Goal: Task Accomplishment & Management: Manage account settings

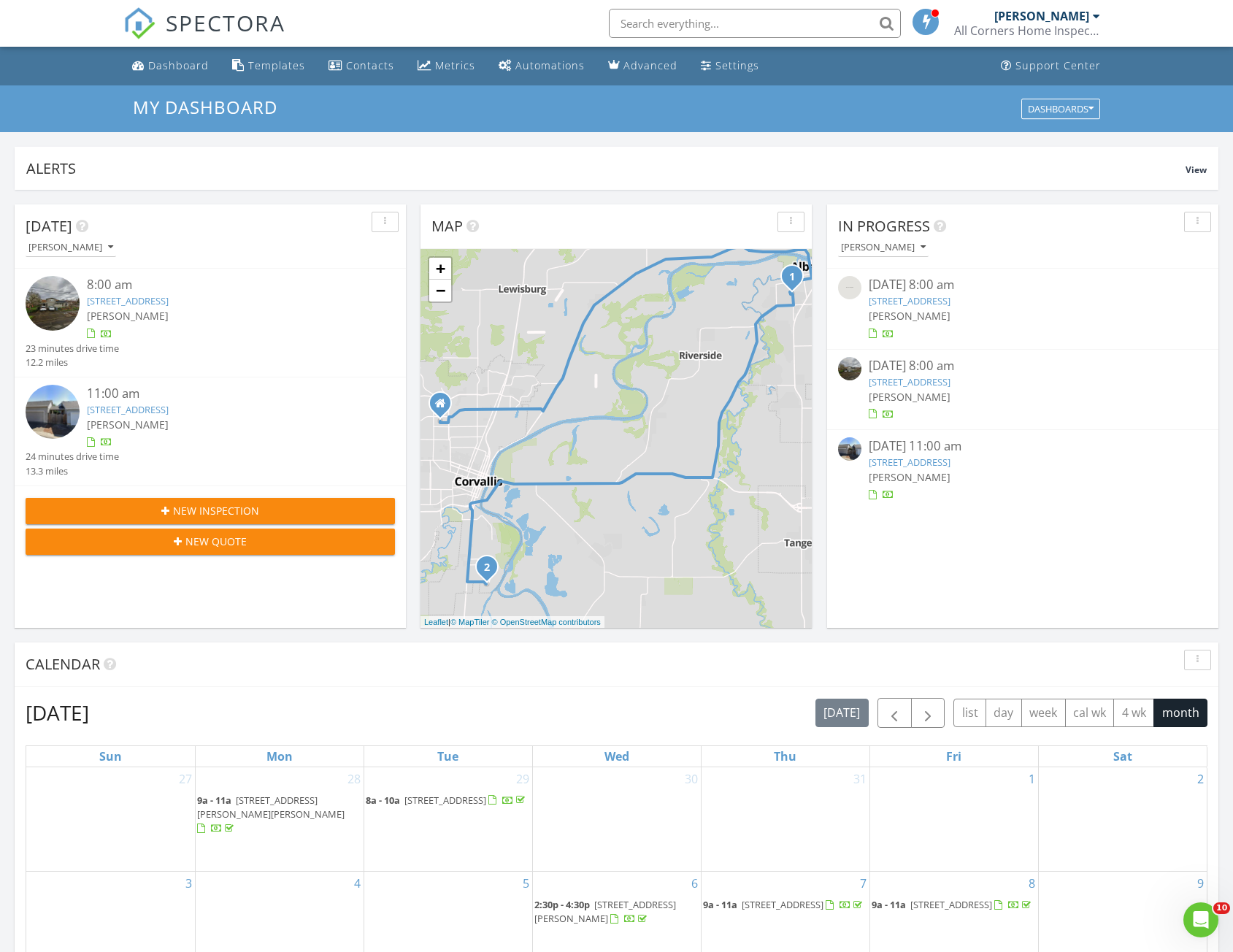
click at [950, 382] on link "1005 SW 12th Ave, Albany, OR 97321" at bounding box center [910, 382] width 82 height 13
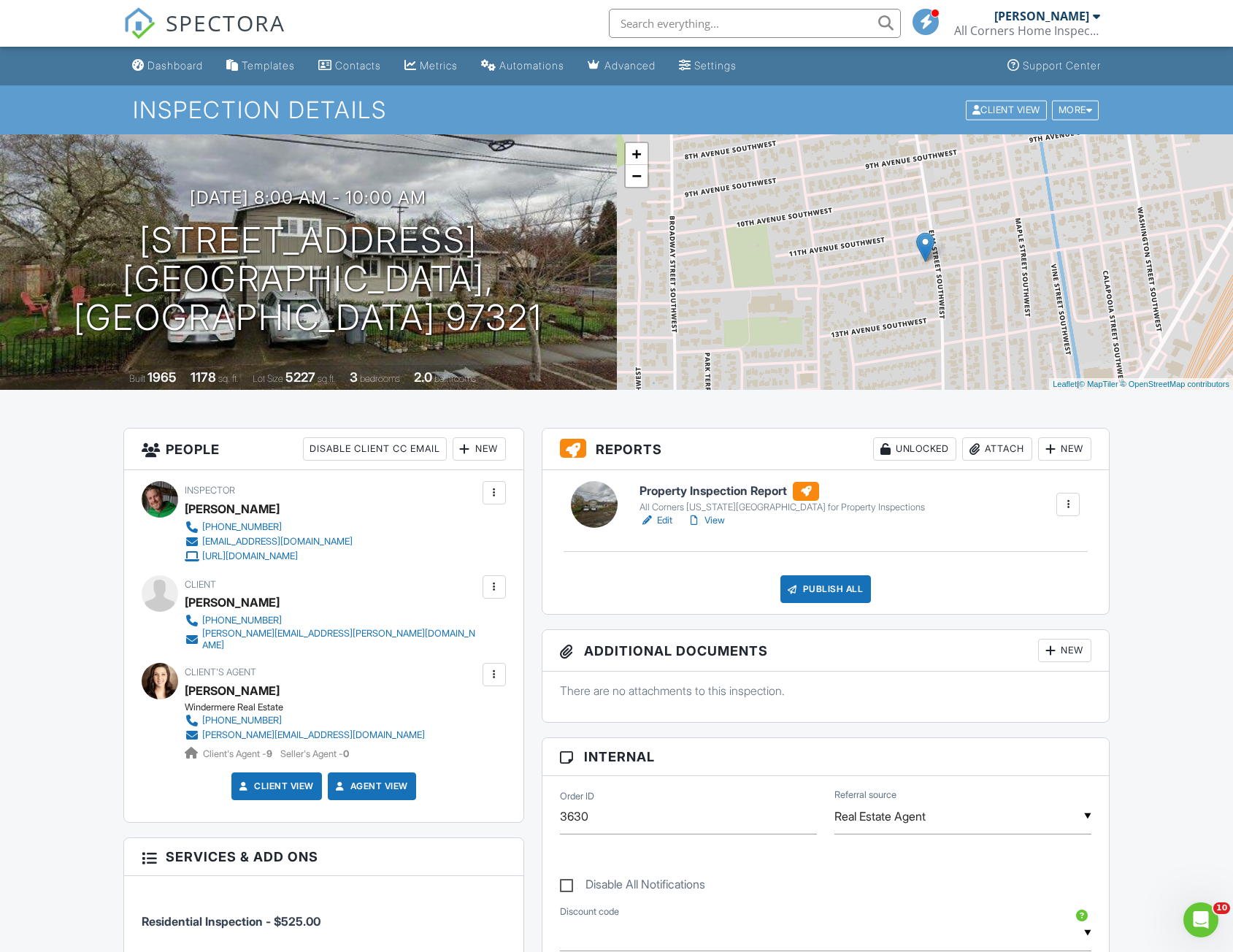
drag, startPoint x: 159, startPoint y: 73, endPoint x: 296, endPoint y: 111, distance: 142.2
click at [159, 73] on link "Dashboard" at bounding box center [167, 65] width 82 height 27
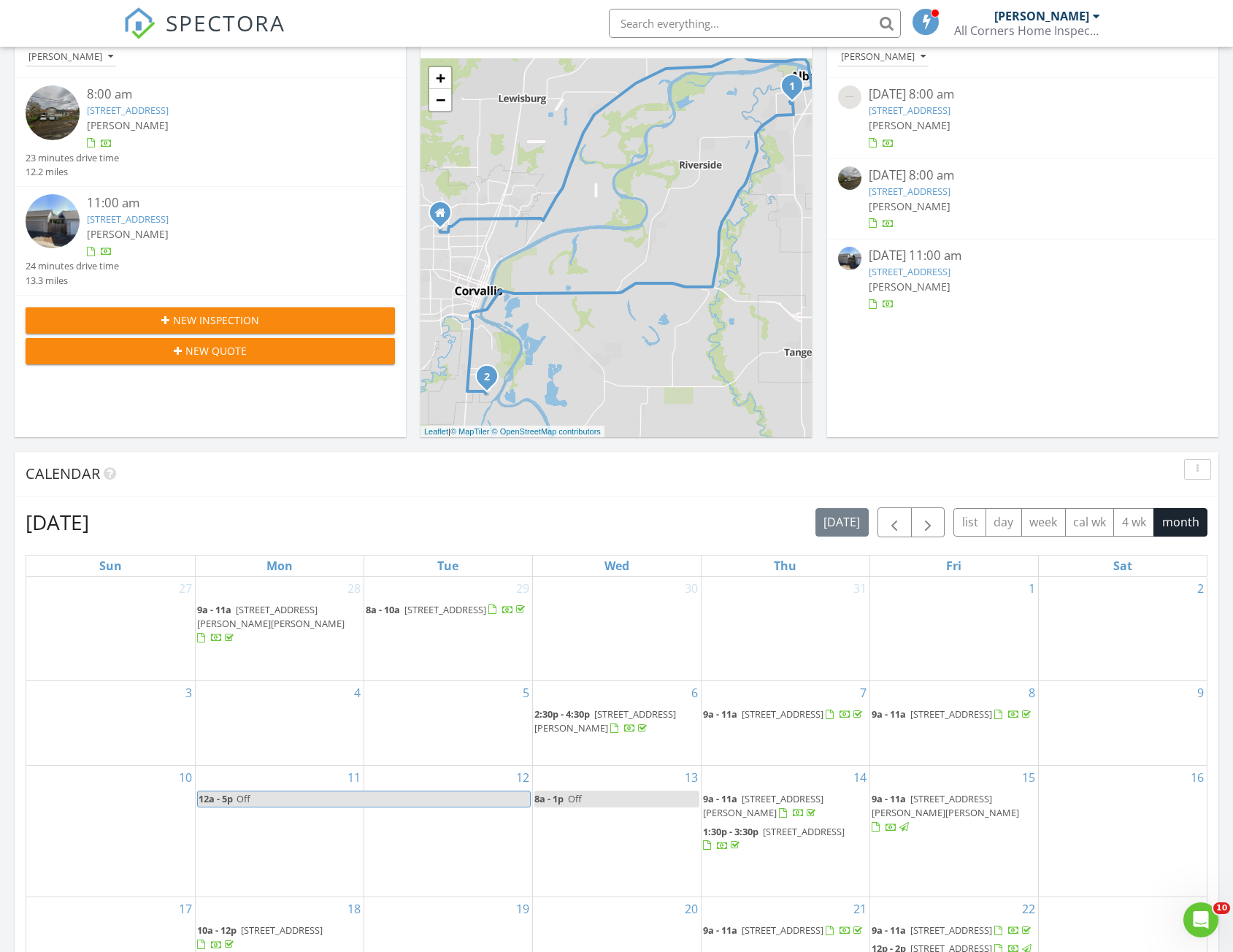
scroll to position [438, 0]
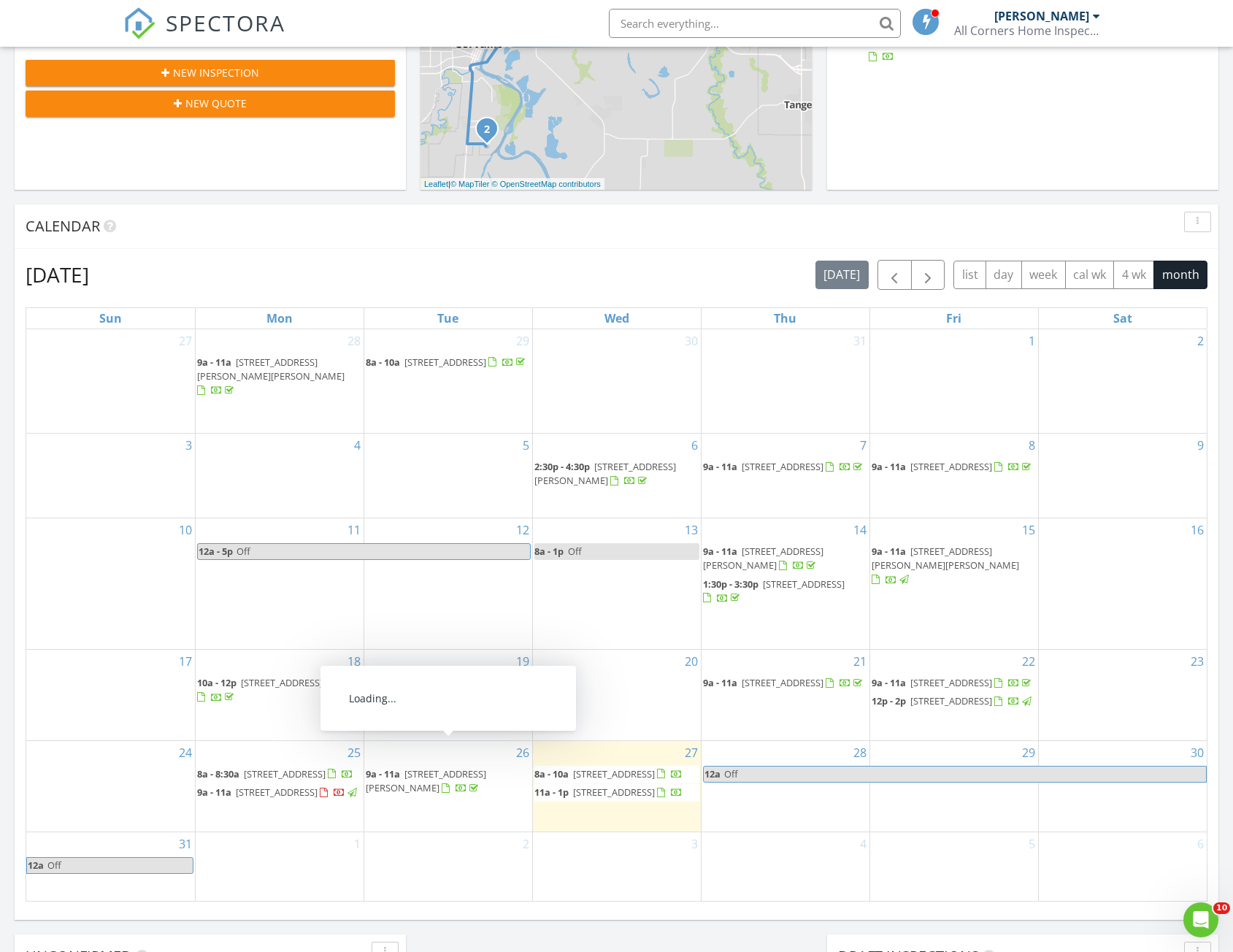
click at [410, 768] on span "[STREET_ADDRESS][PERSON_NAME]" at bounding box center [426, 781] width 121 height 27
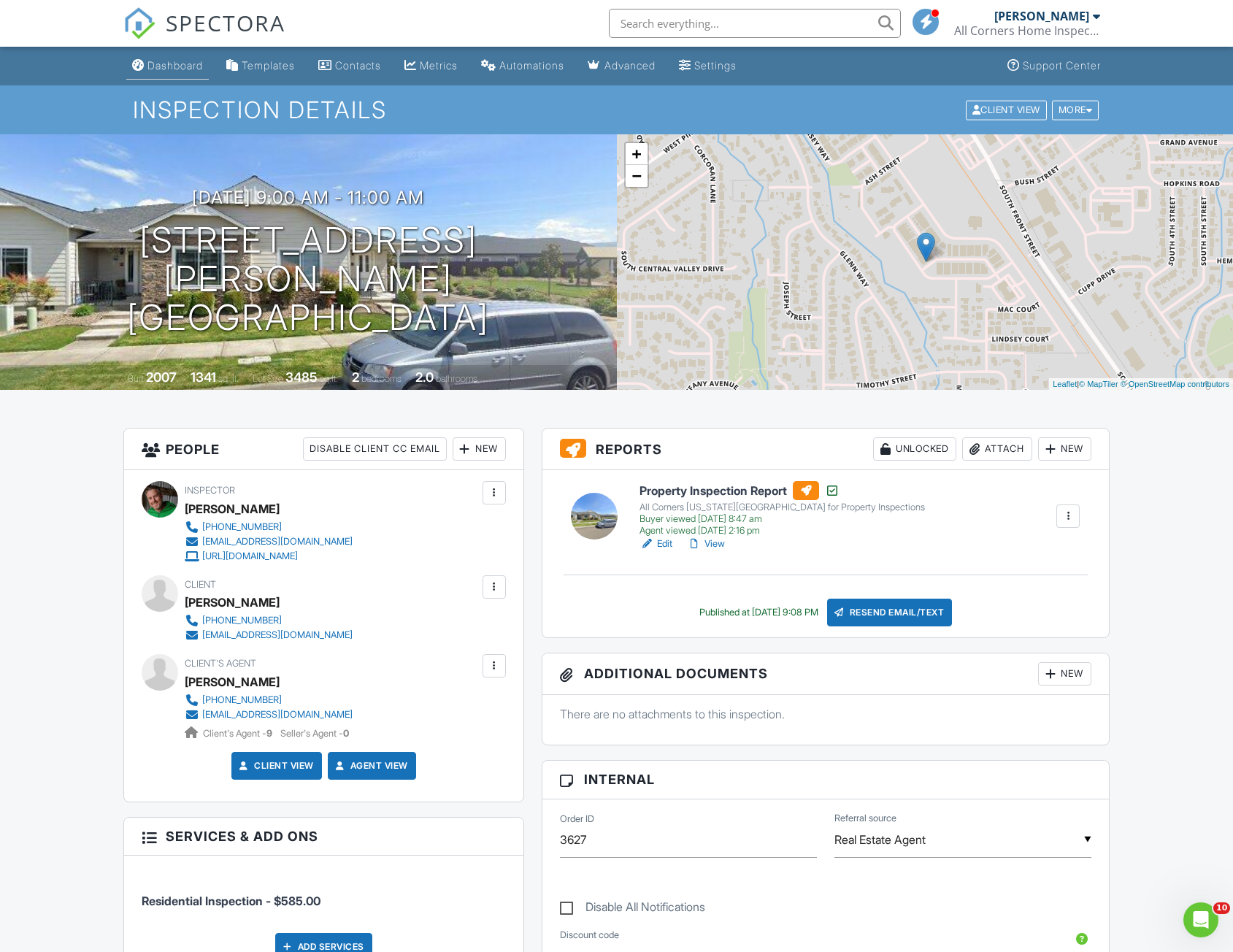
click at [165, 74] on link "Dashboard" at bounding box center [167, 65] width 82 height 27
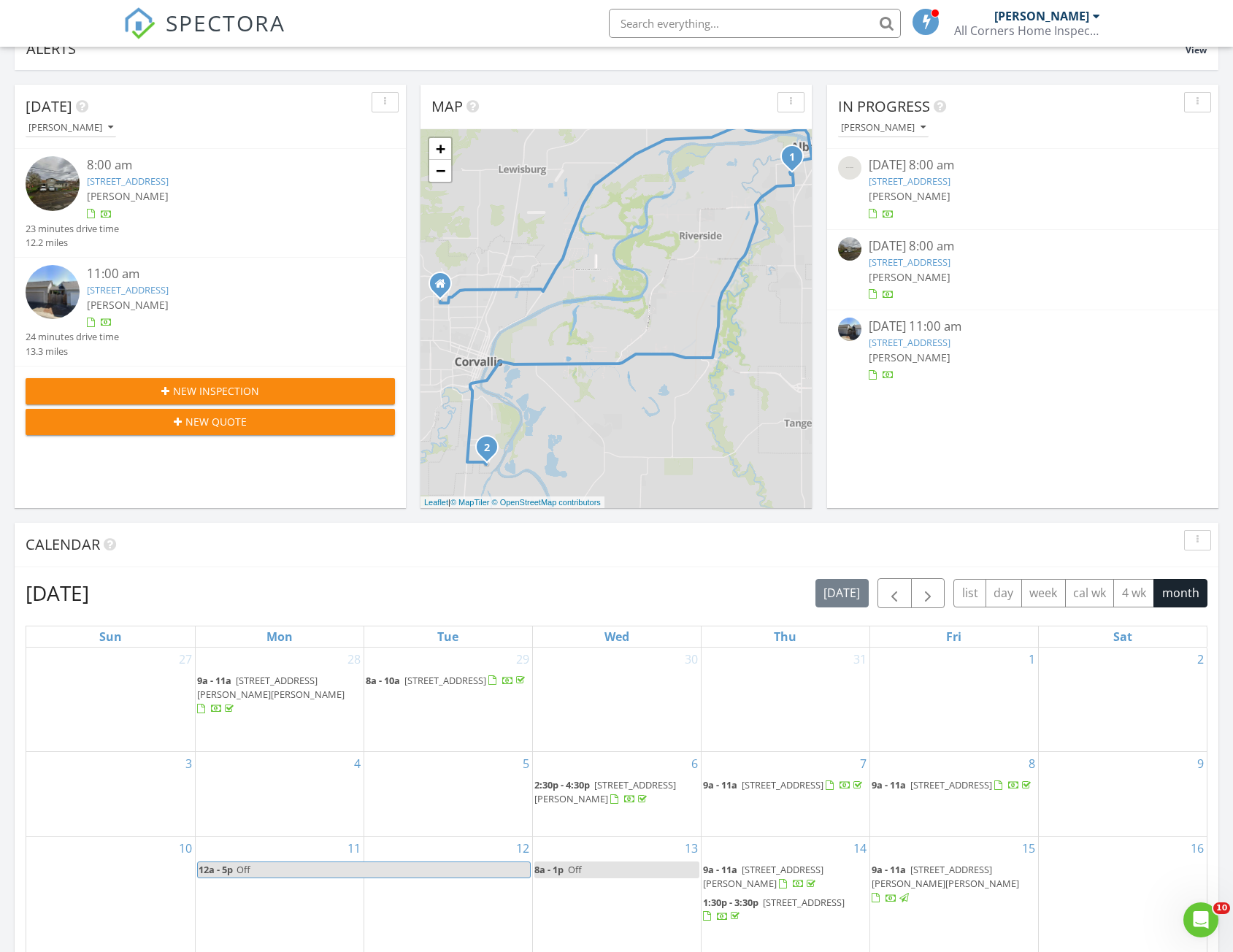
scroll to position [365, 0]
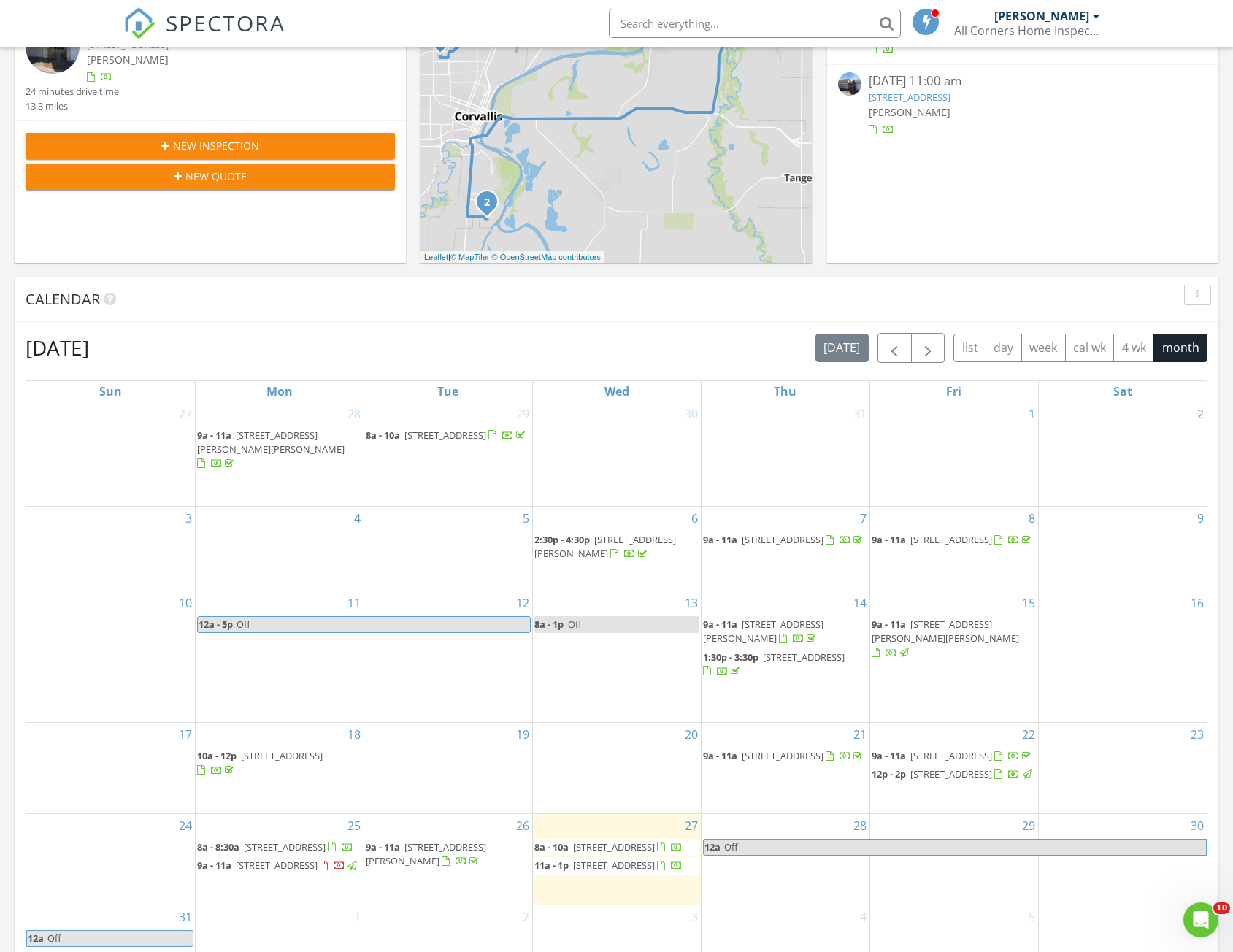
click at [598, 841] on span "[STREET_ADDRESS]" at bounding box center [614, 847] width 82 height 13
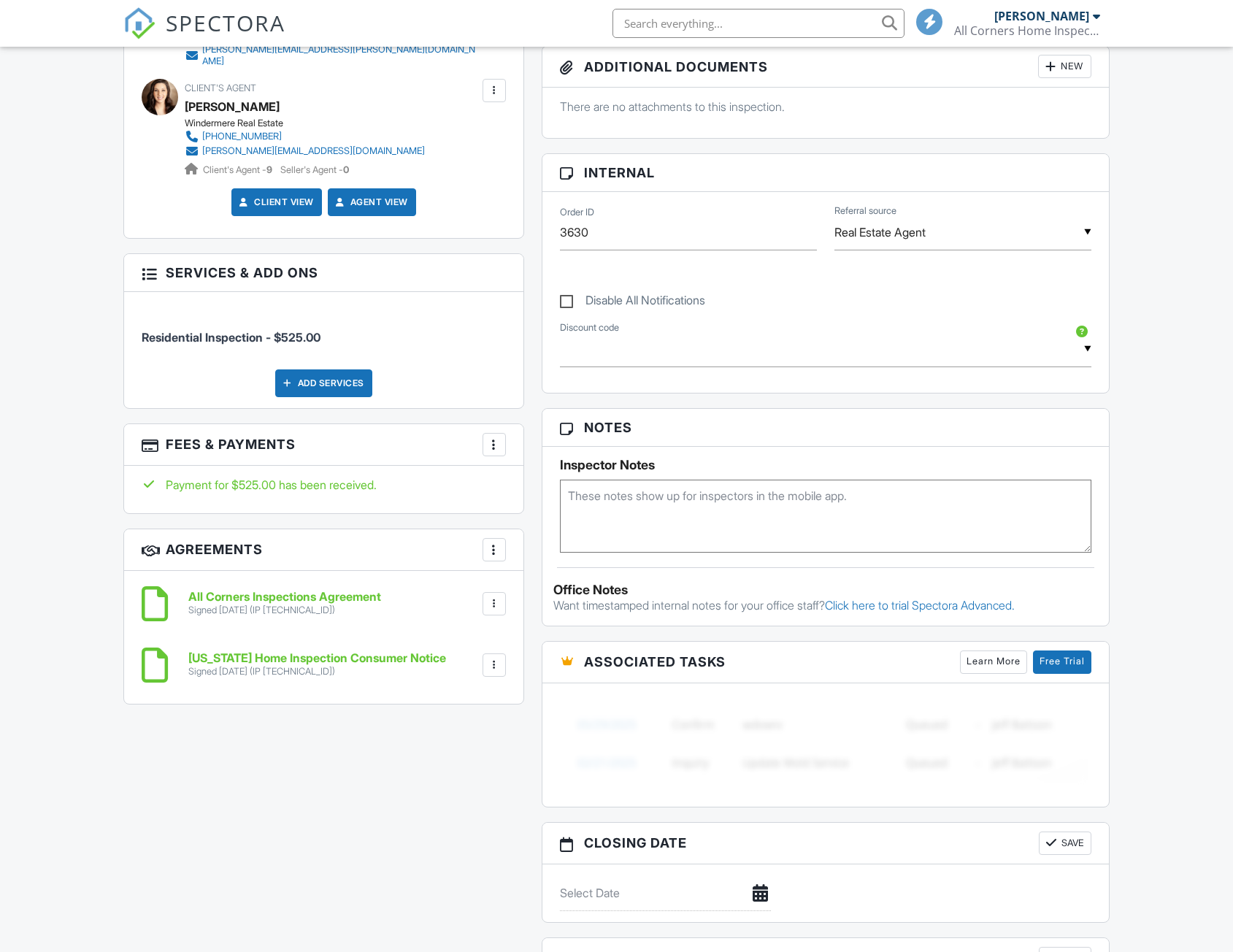
click at [352, 375] on div "Add Services" at bounding box center [324, 383] width 97 height 28
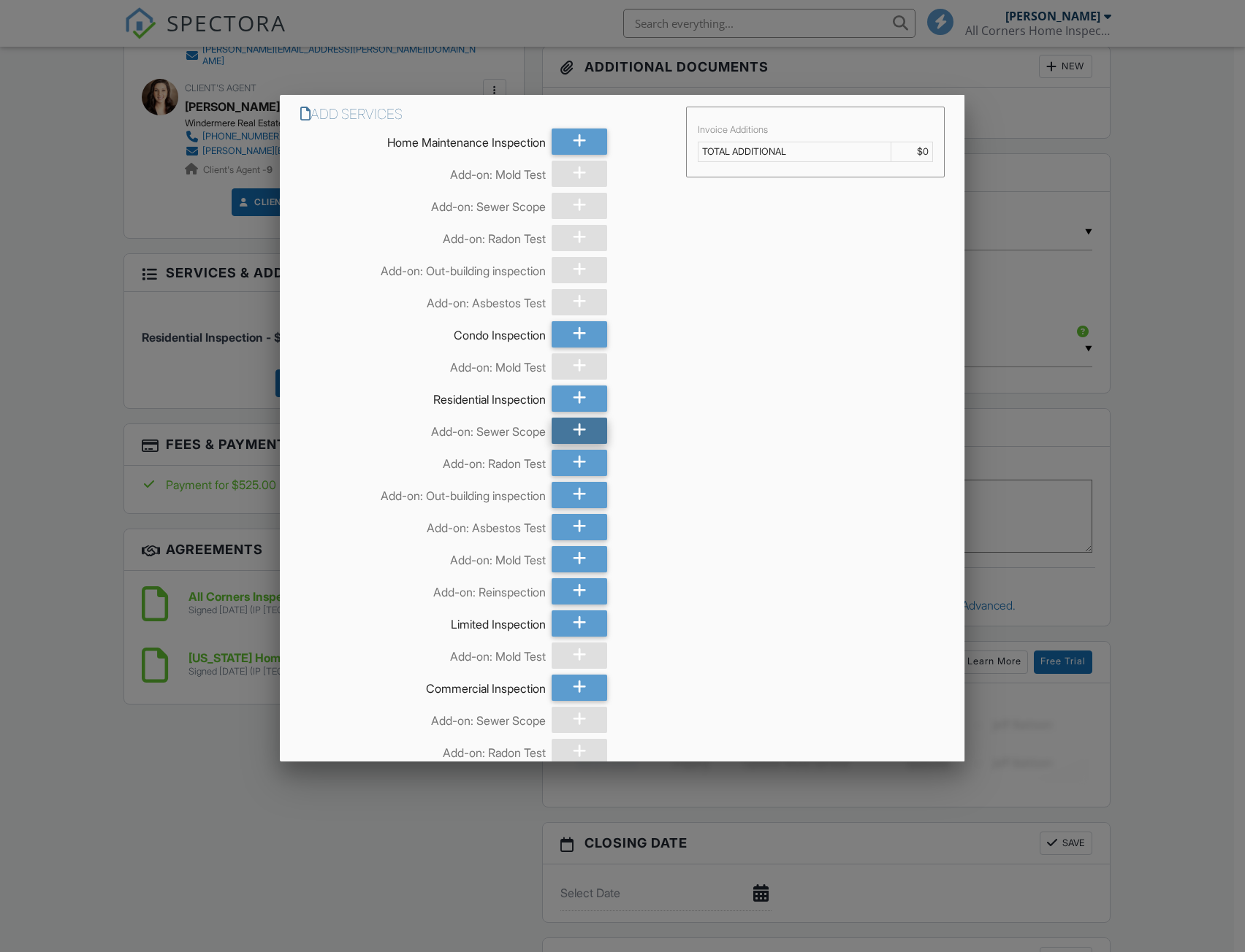
click at [563, 427] on div at bounding box center [579, 431] width 55 height 26
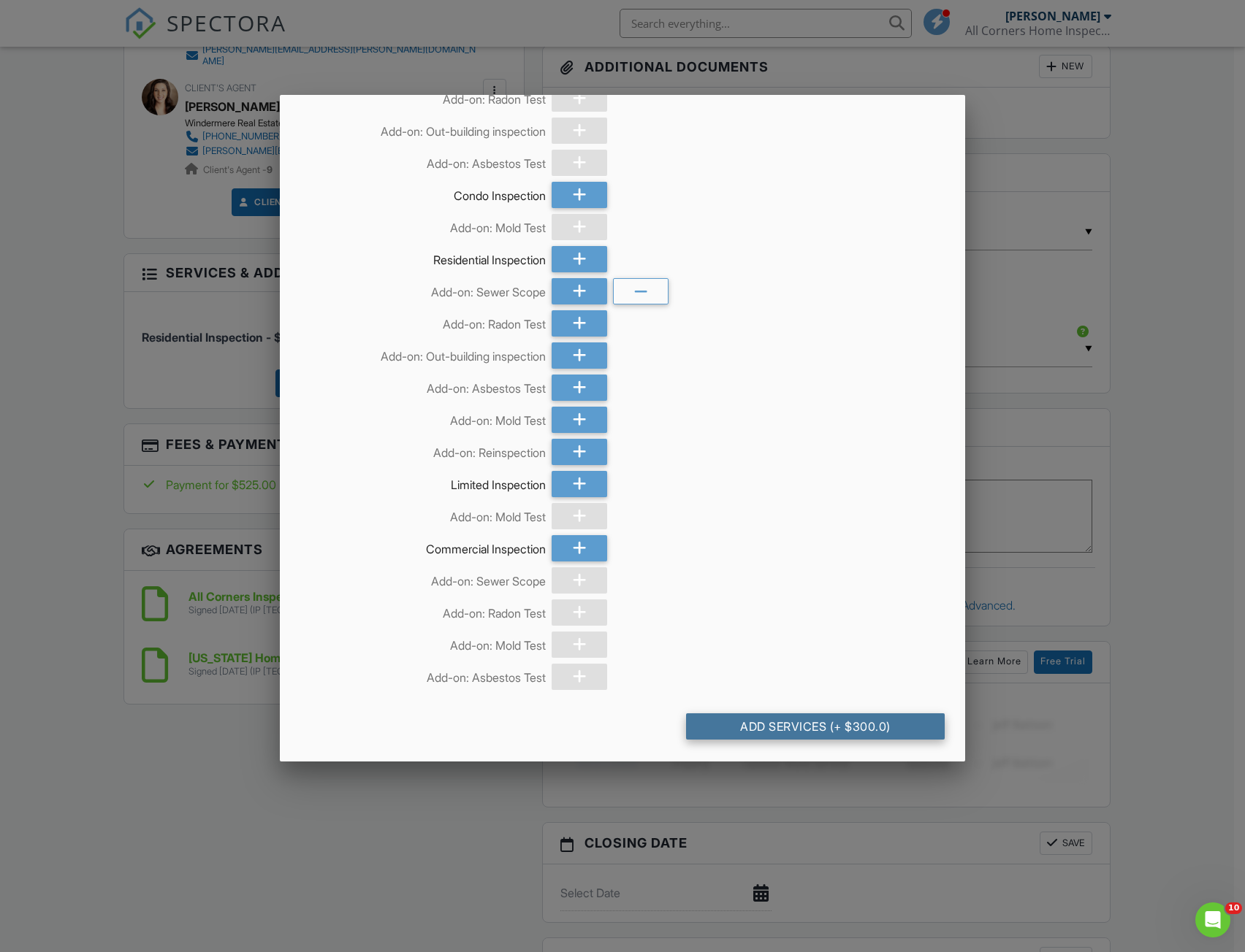
click at [829, 729] on div "Add Services (+ $300.0)" at bounding box center [815, 726] width 258 height 26
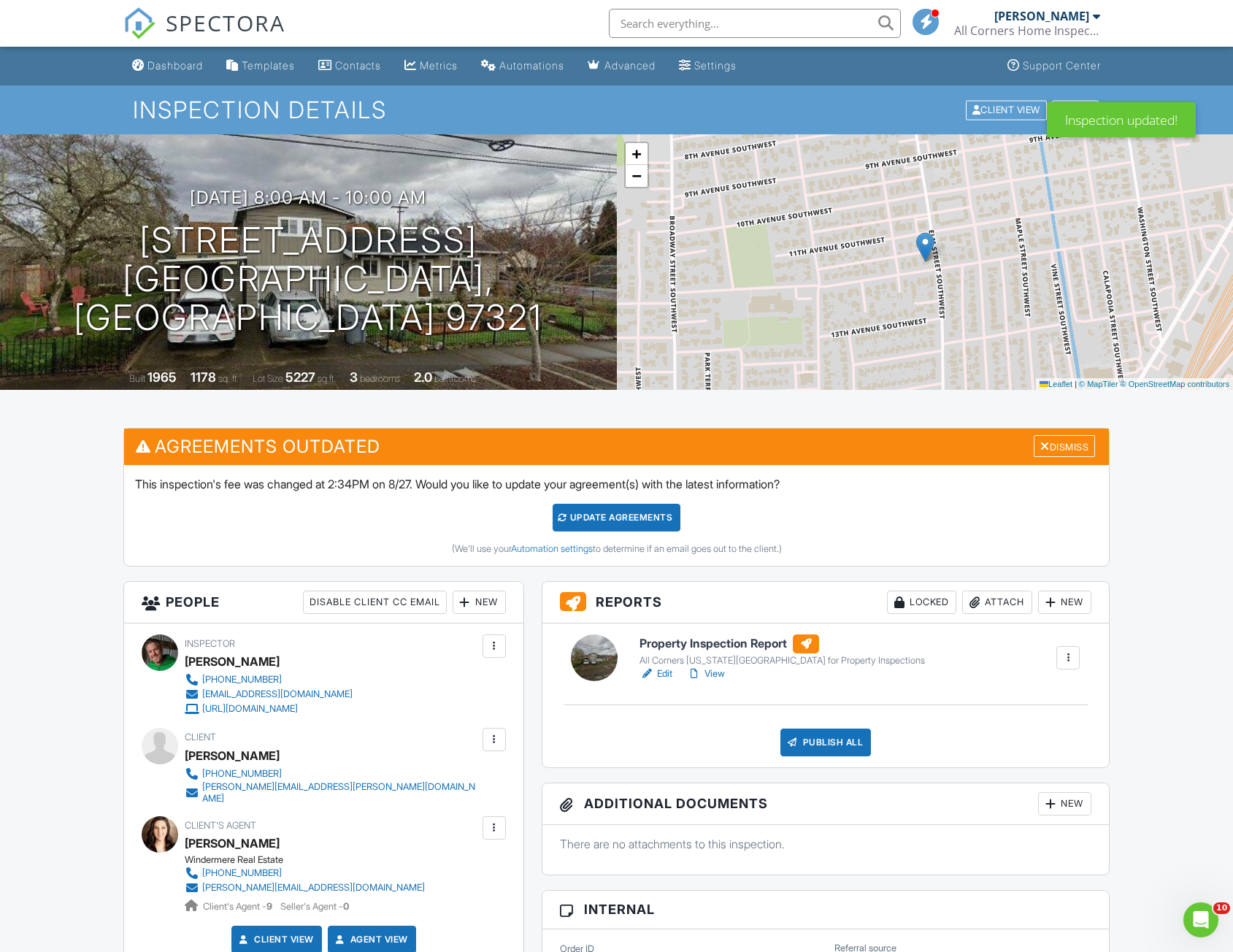
click at [660, 523] on div "Update Agreements" at bounding box center [616, 517] width 127 height 28
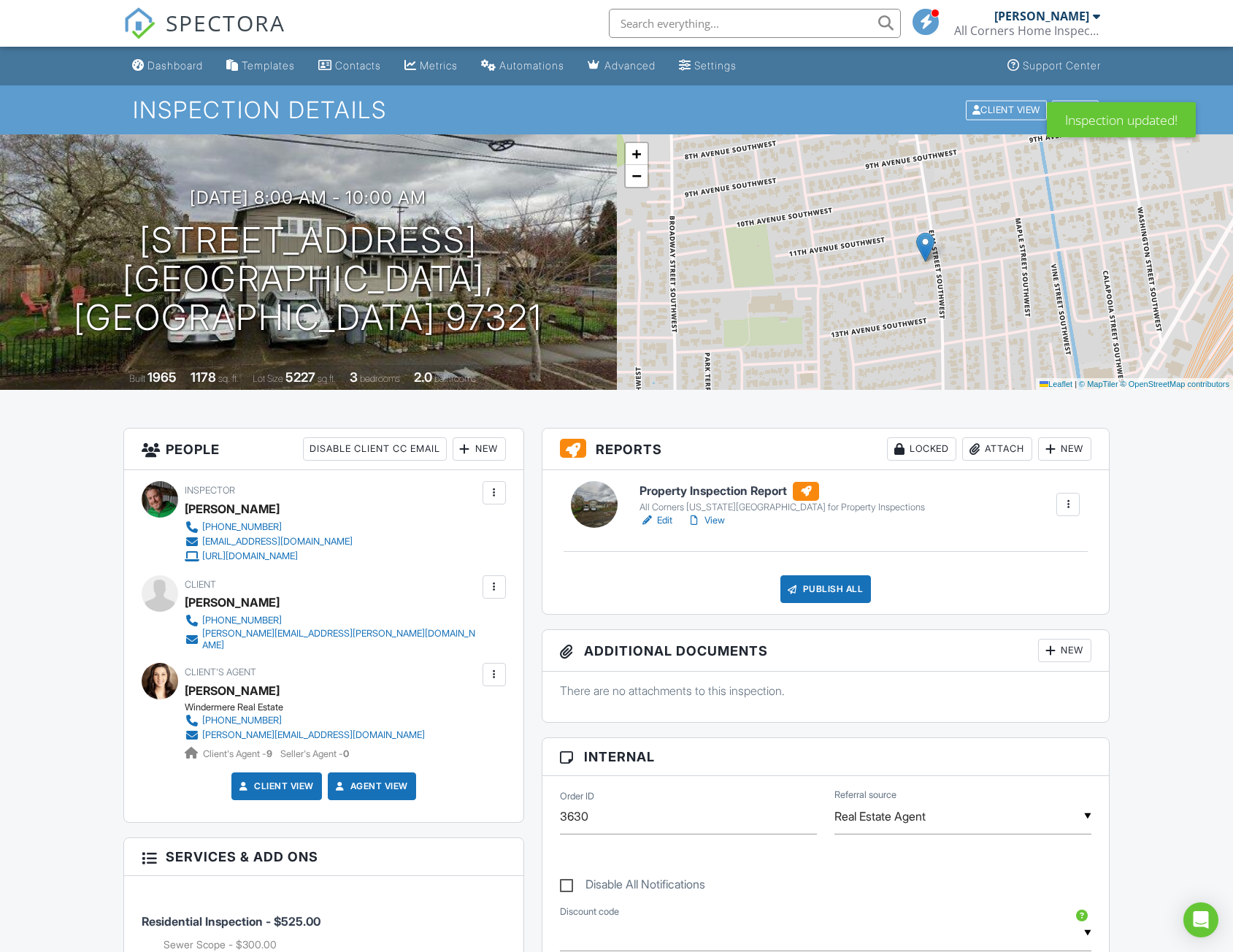
drag, startPoint x: 160, startPoint y: 68, endPoint x: 190, endPoint y: 84, distance: 34.0
click at [160, 68] on div "Dashboard" at bounding box center [175, 65] width 55 height 12
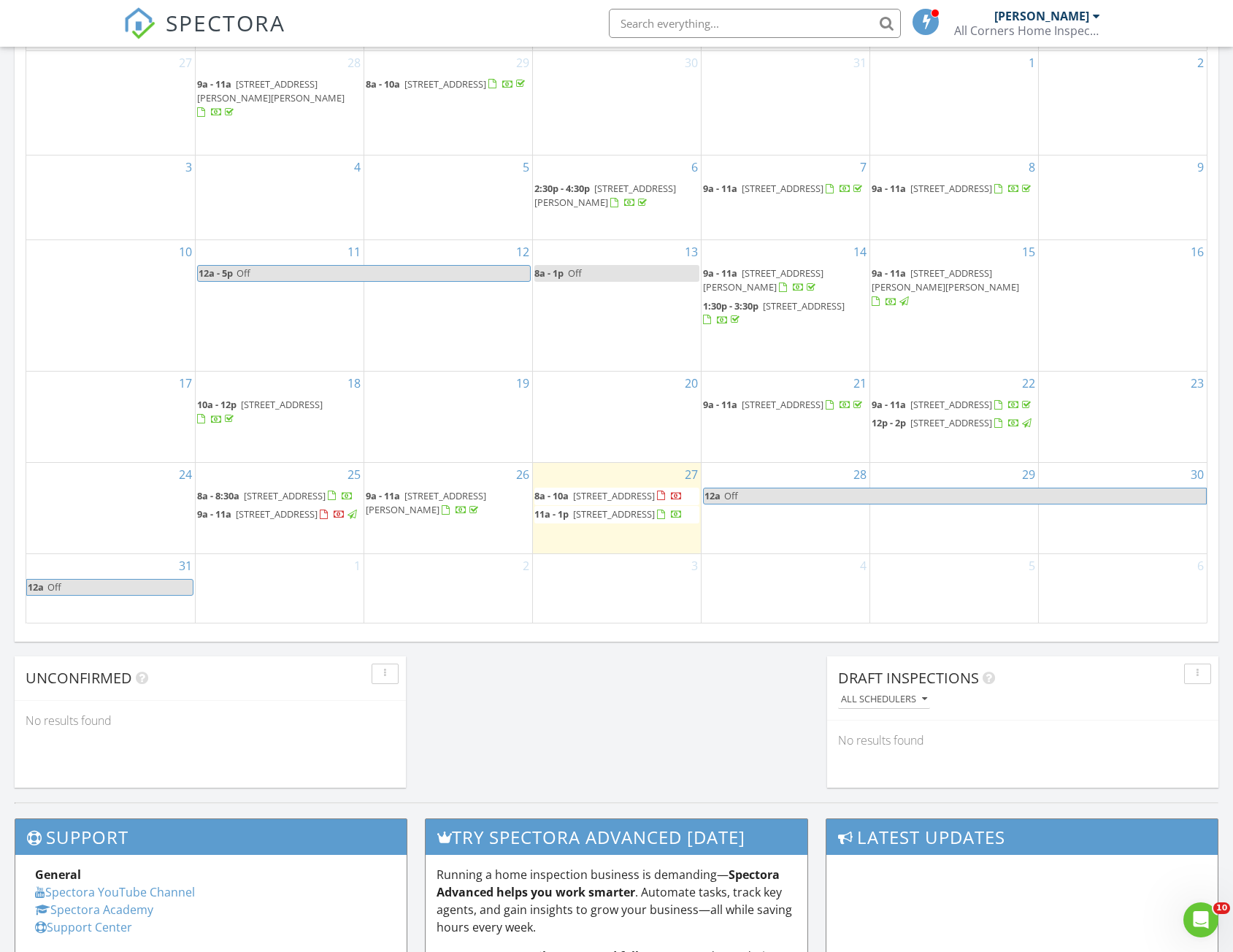
scroll to position [372, 0]
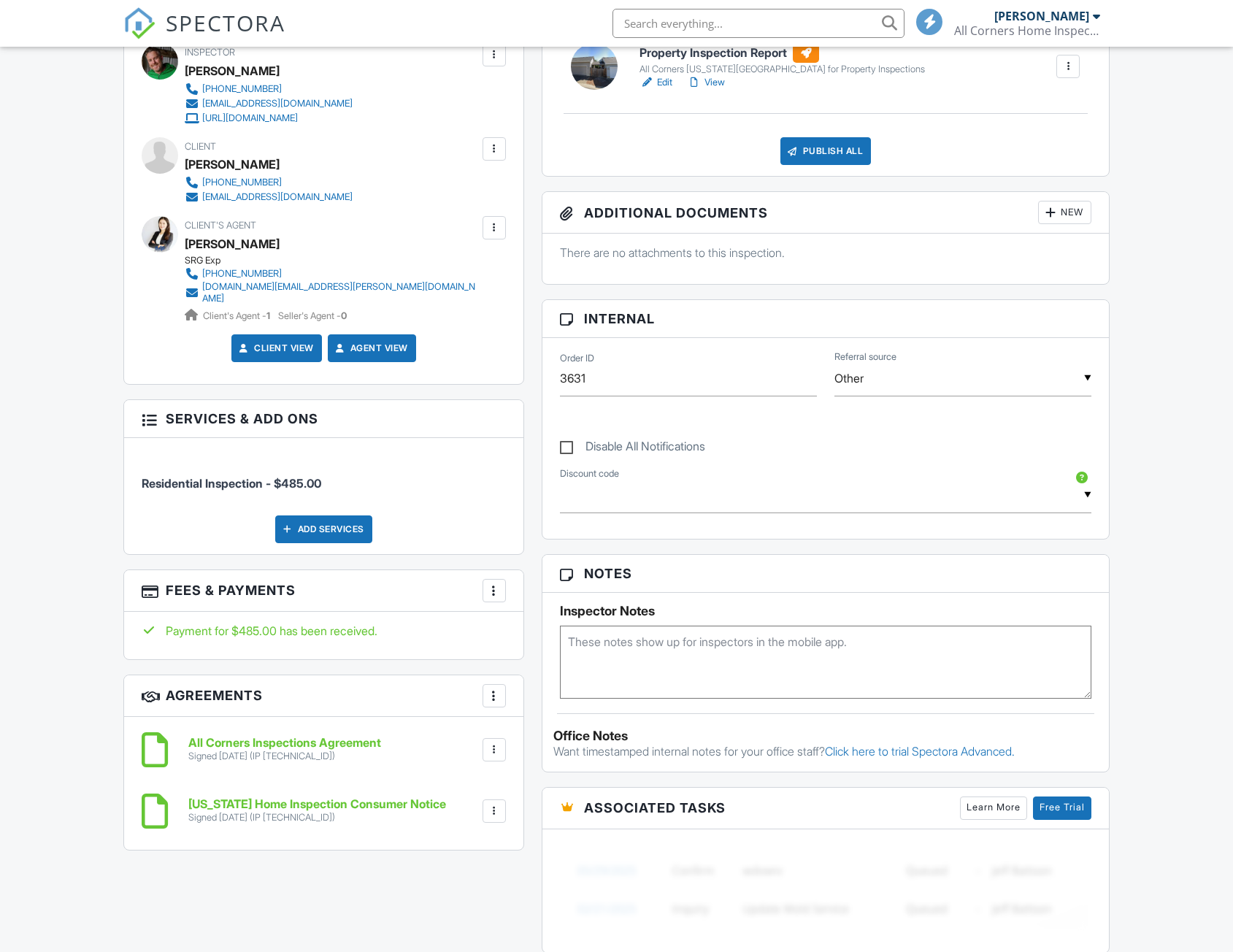
click at [330, 516] on div "Add Services" at bounding box center [324, 529] width 97 height 28
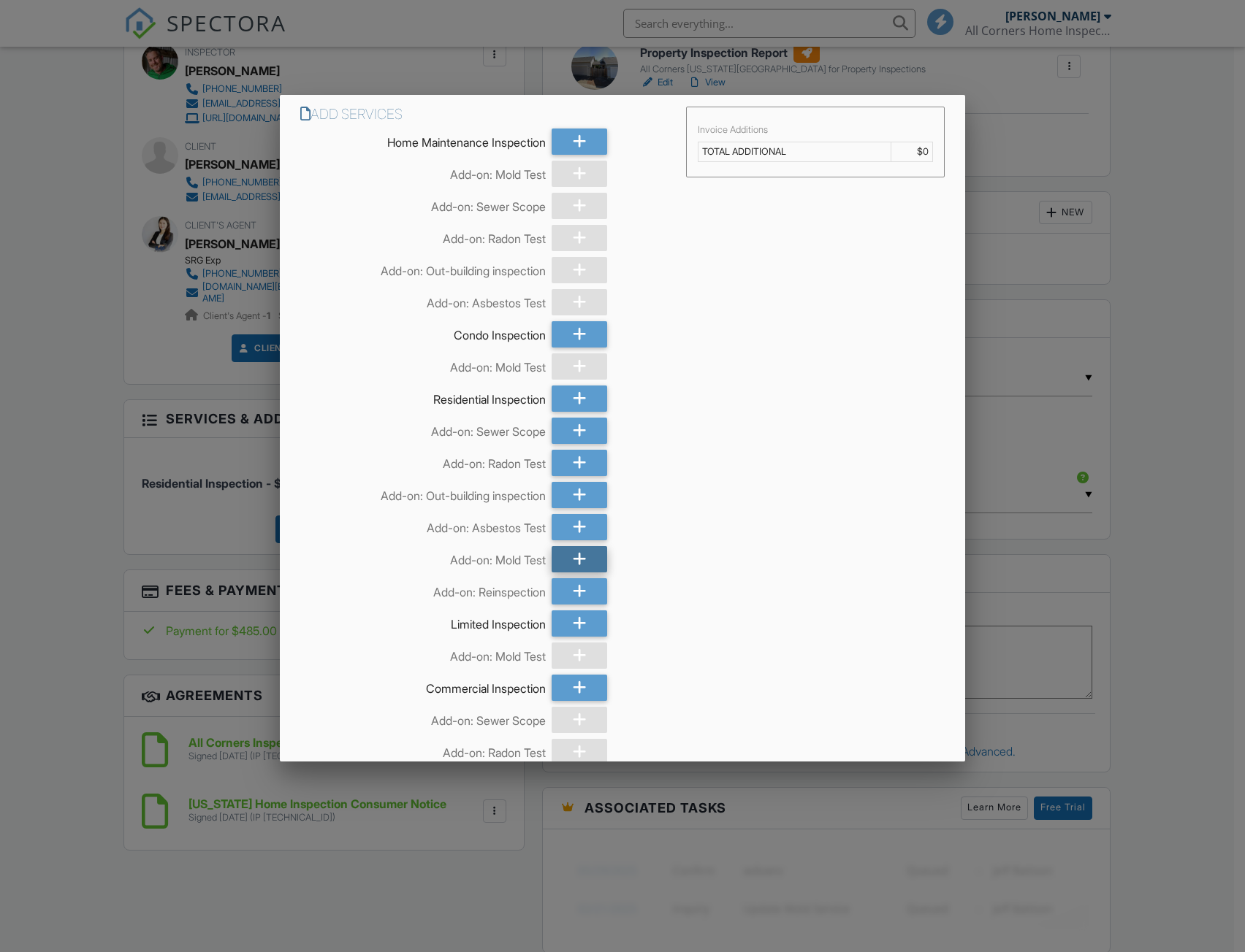
click at [573, 554] on icon at bounding box center [580, 559] width 14 height 26
click at [573, 434] on icon at bounding box center [580, 431] width 14 height 26
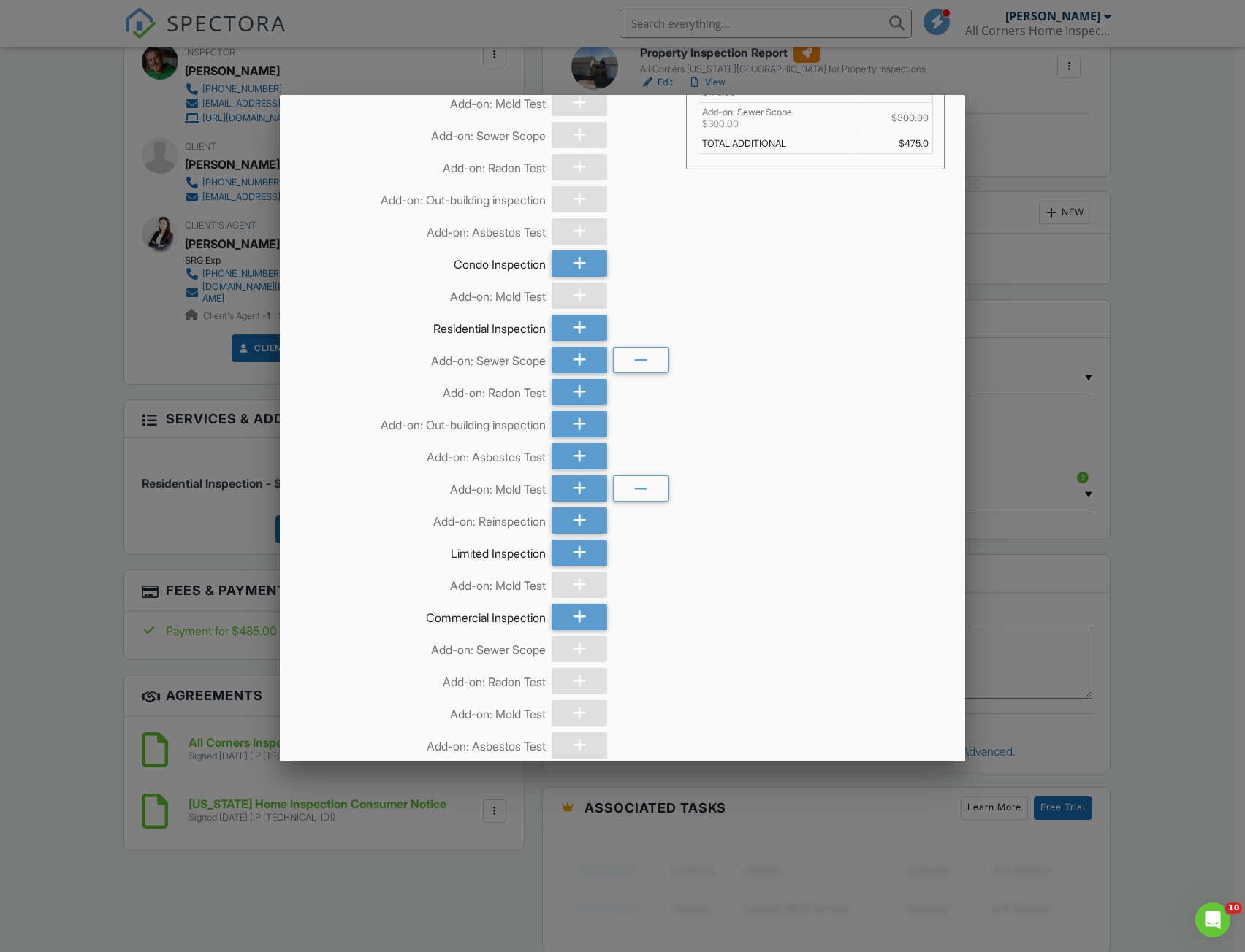
scroll to position [140, 0]
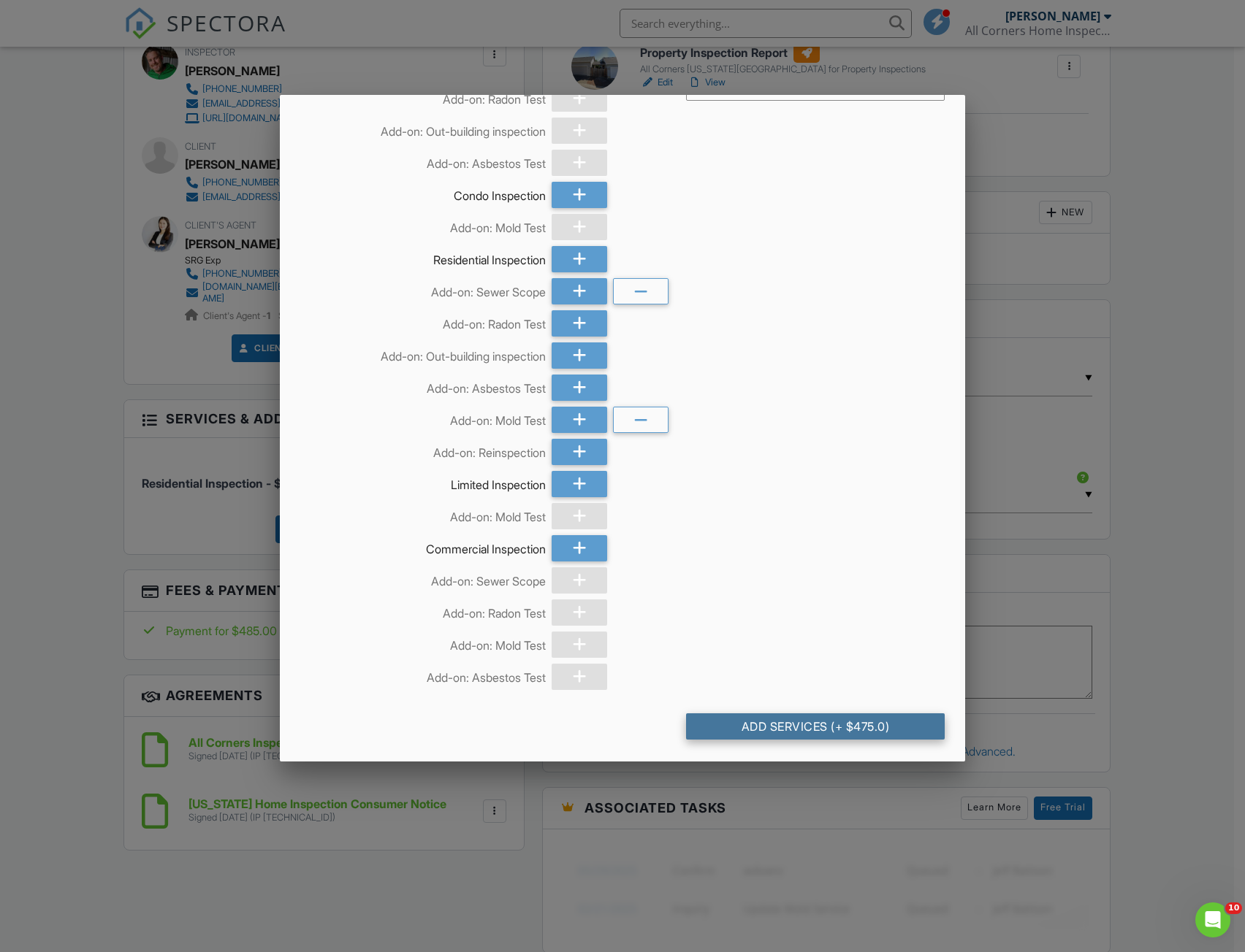
click at [817, 721] on div "Add Services (+ $475.0)" at bounding box center [815, 726] width 258 height 26
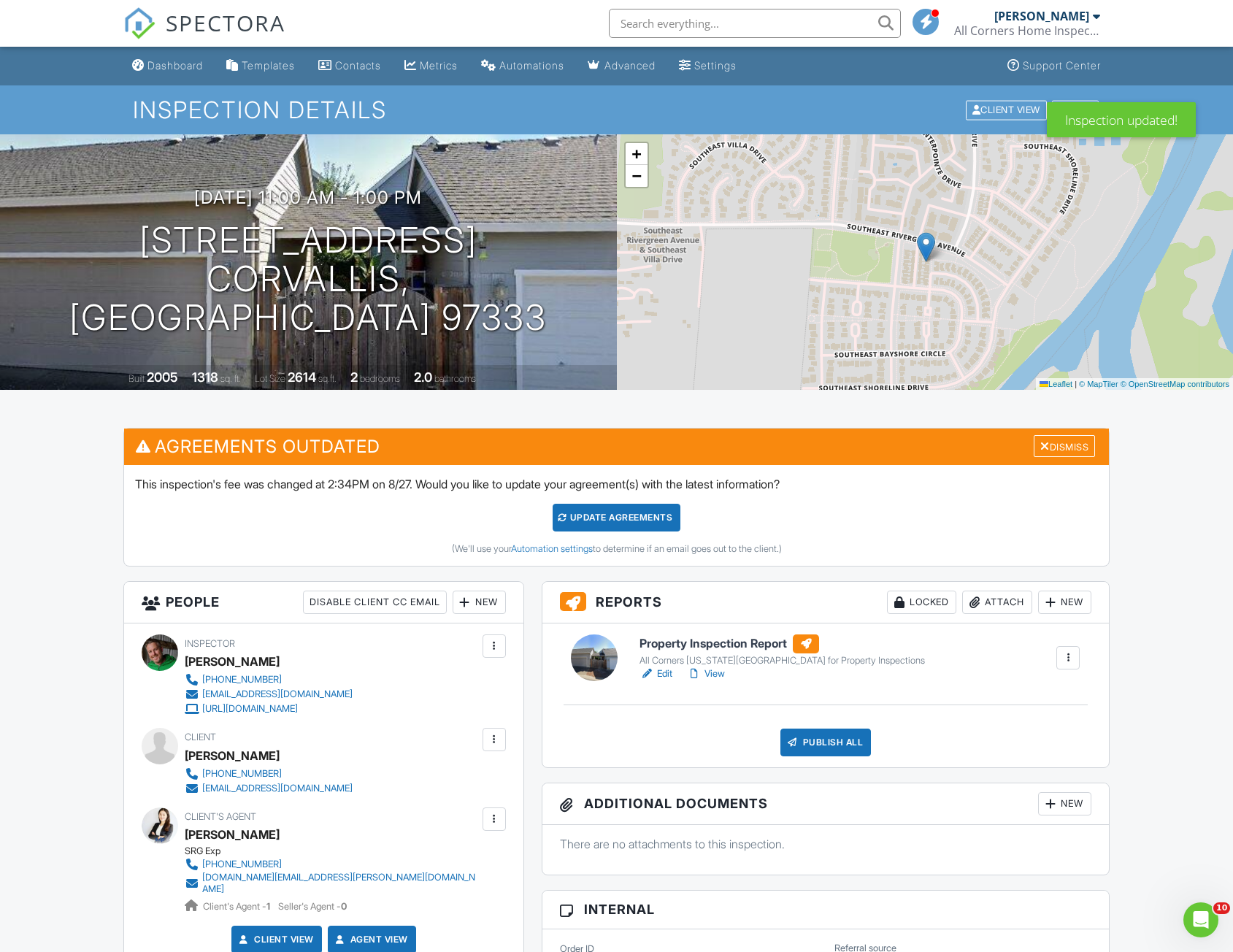
drag, startPoint x: 643, startPoint y: 518, endPoint x: 822, endPoint y: 478, distance: 183.4
click at [643, 518] on div "Update Agreements" at bounding box center [616, 517] width 127 height 28
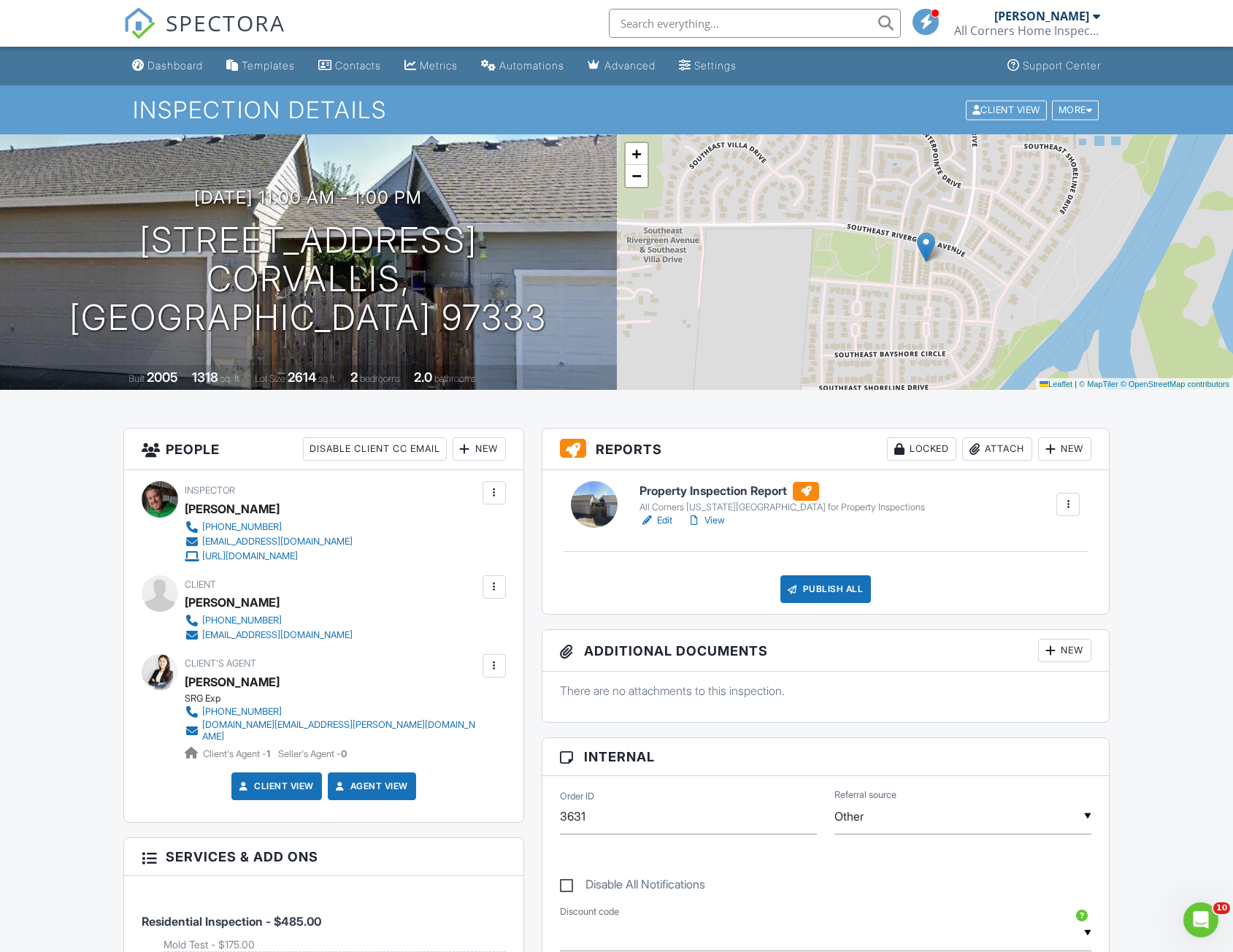
click at [758, 492] on h6 "Property Inspection Report" at bounding box center [782, 491] width 286 height 19
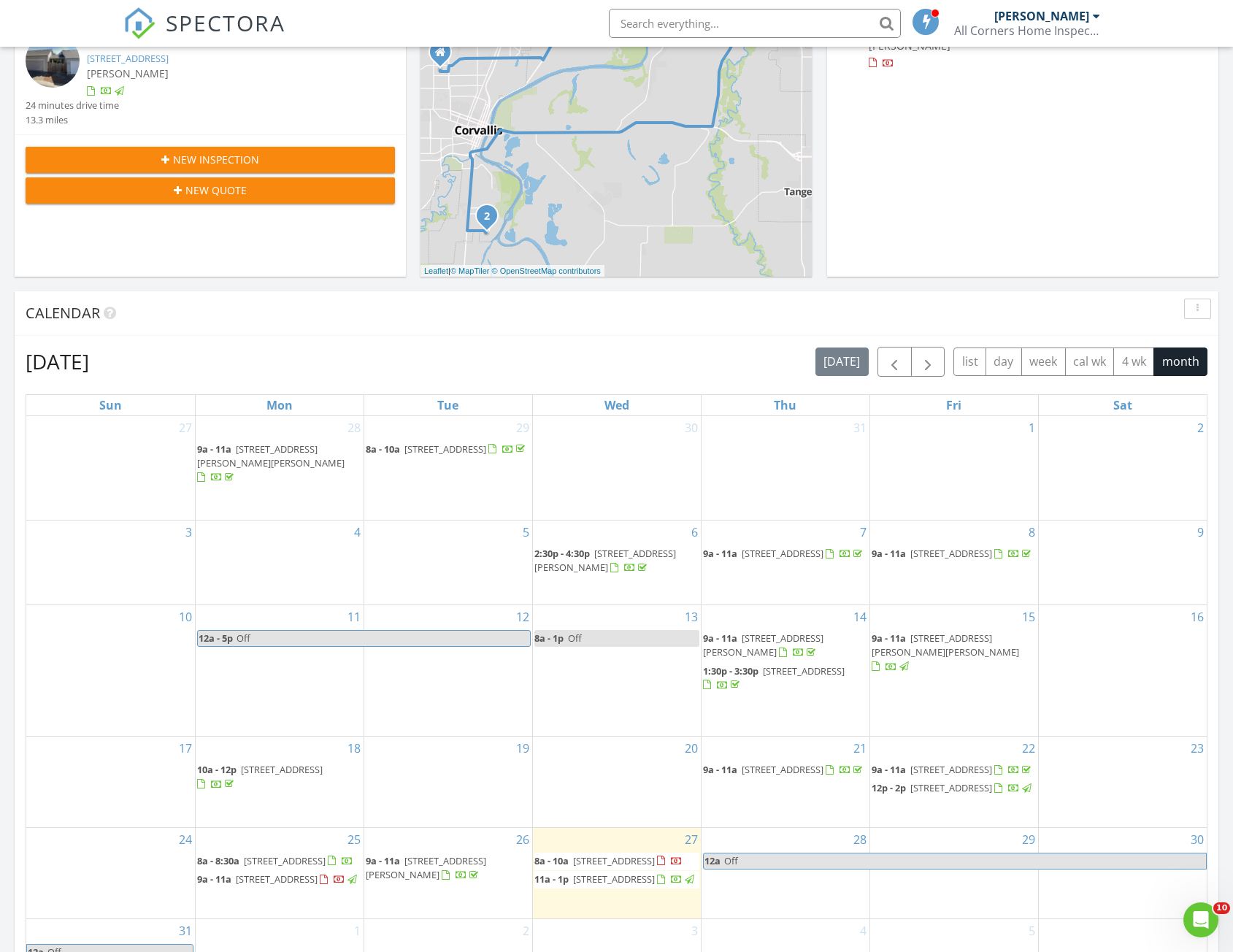
scroll to position [365, 0]
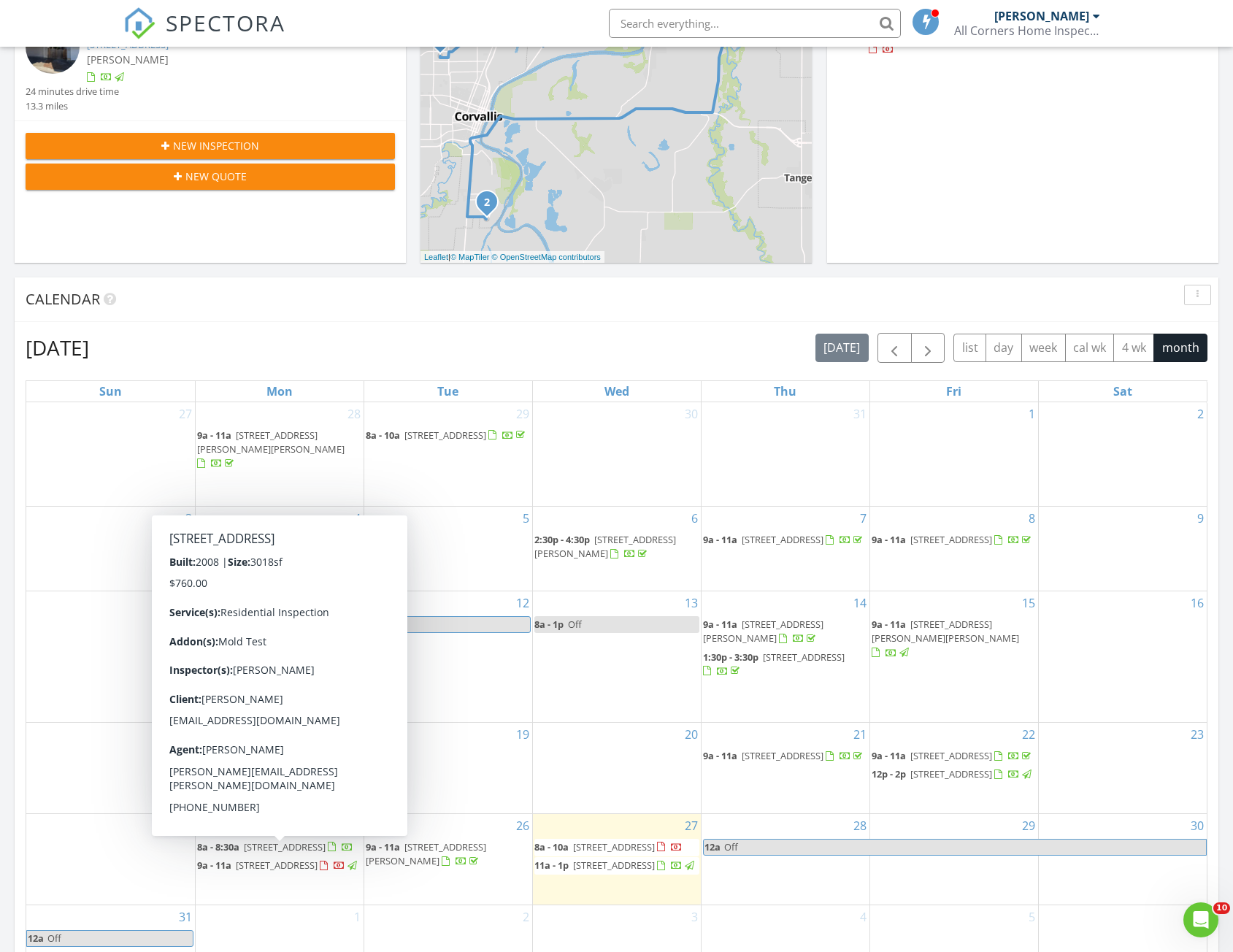
click at [306, 859] on span "2111 Celeen Ave SE, Salem 97302" at bounding box center [276, 865] width 82 height 13
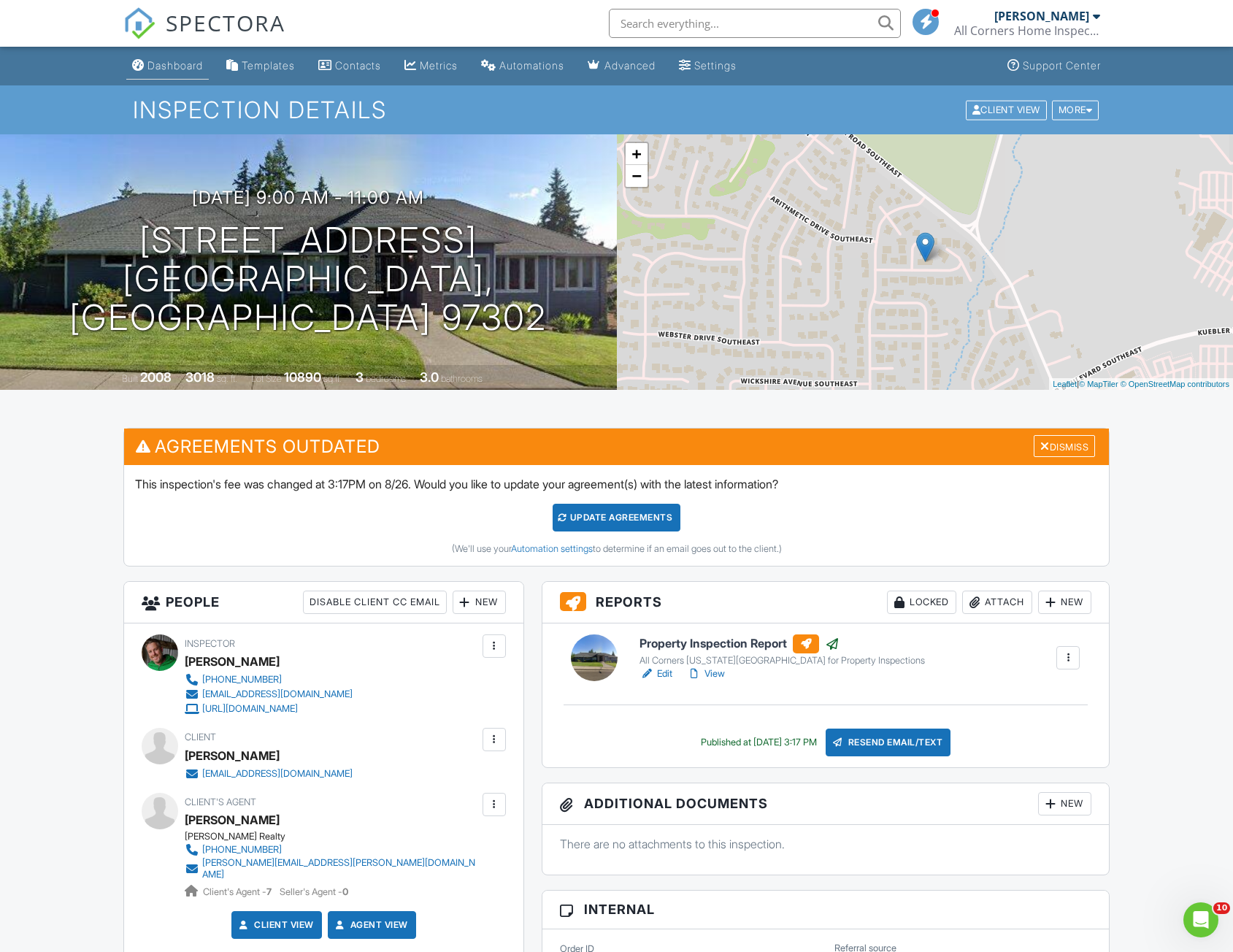
click at [164, 67] on div "Dashboard" at bounding box center [175, 65] width 55 height 12
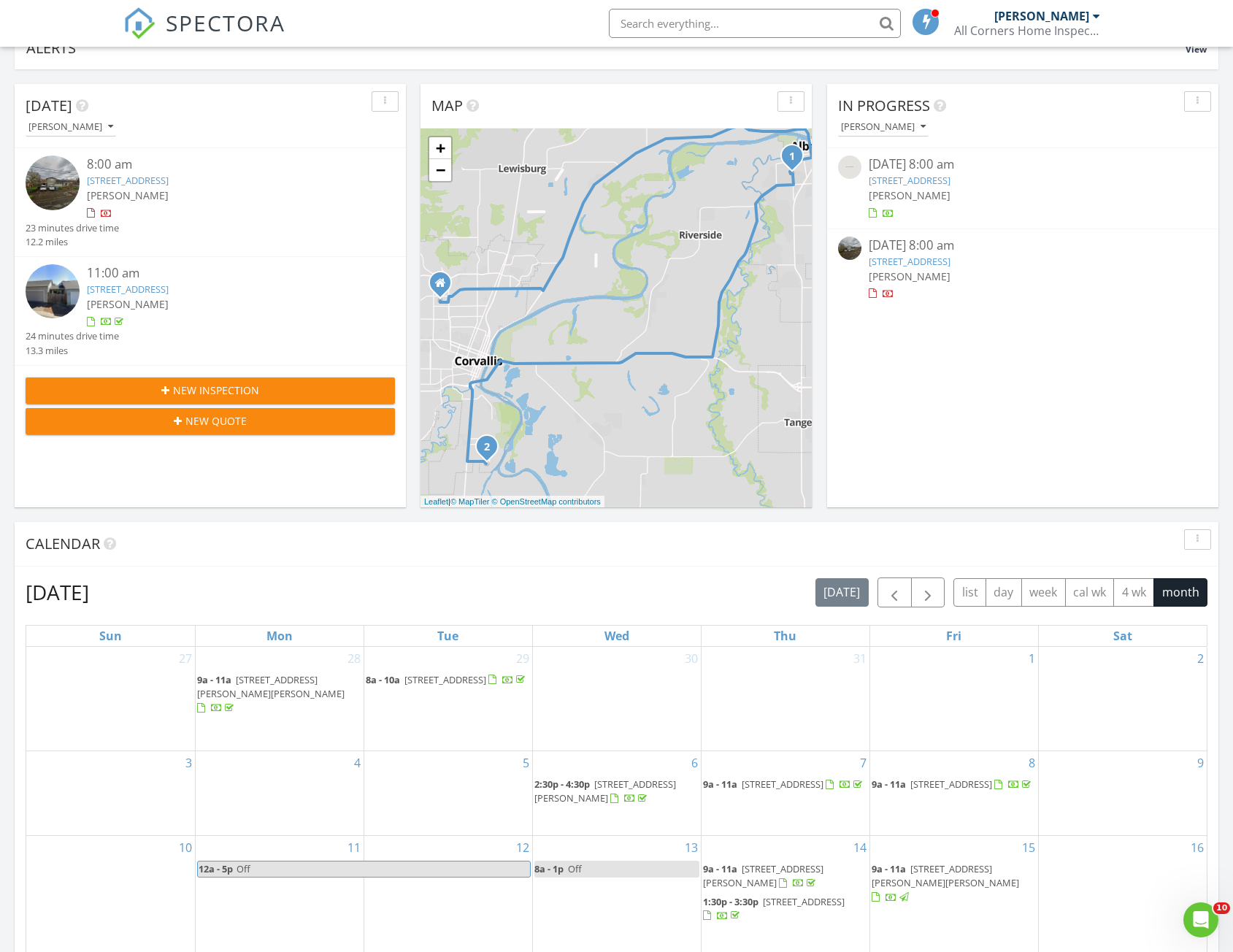
scroll to position [438, 0]
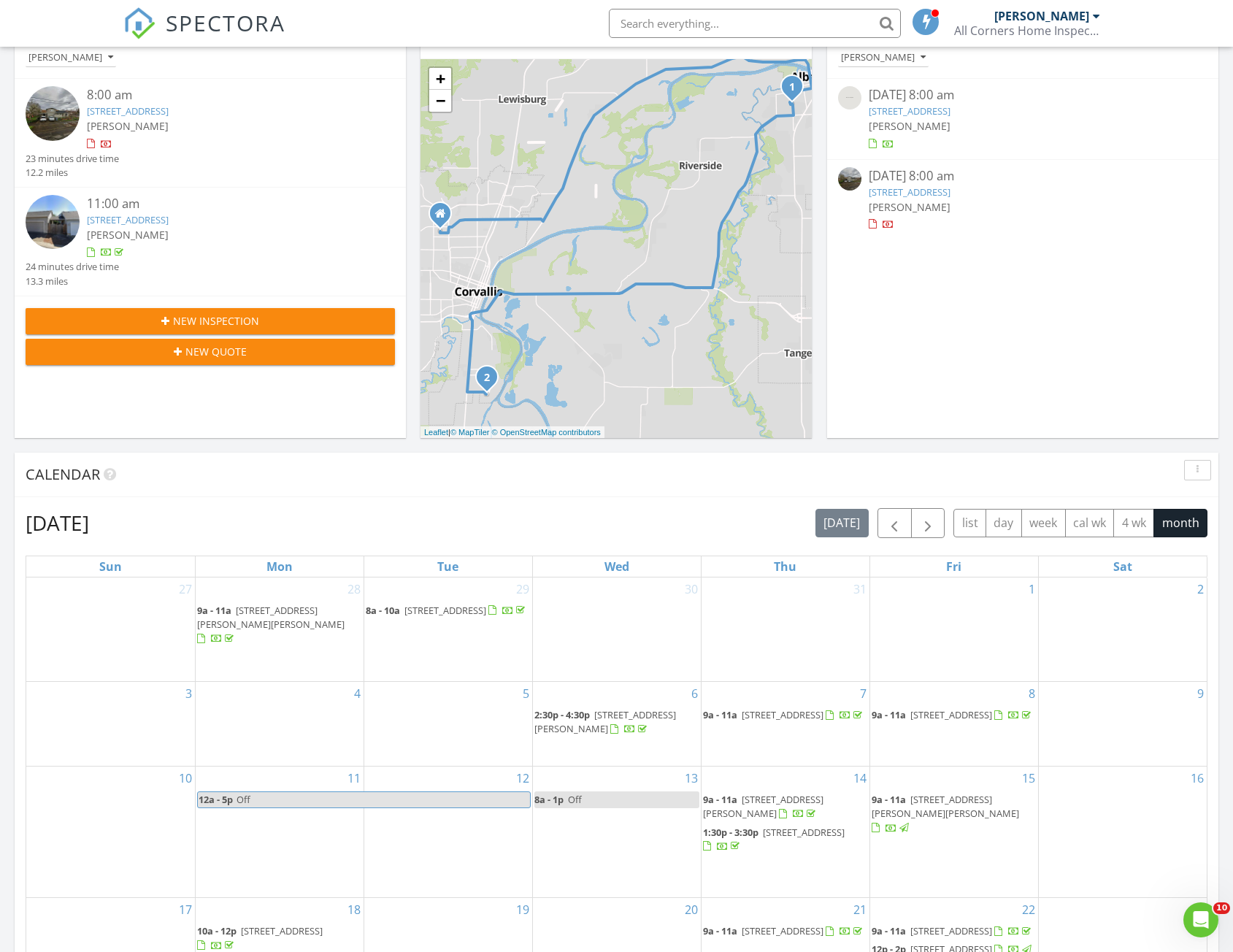
scroll to position [438, 0]
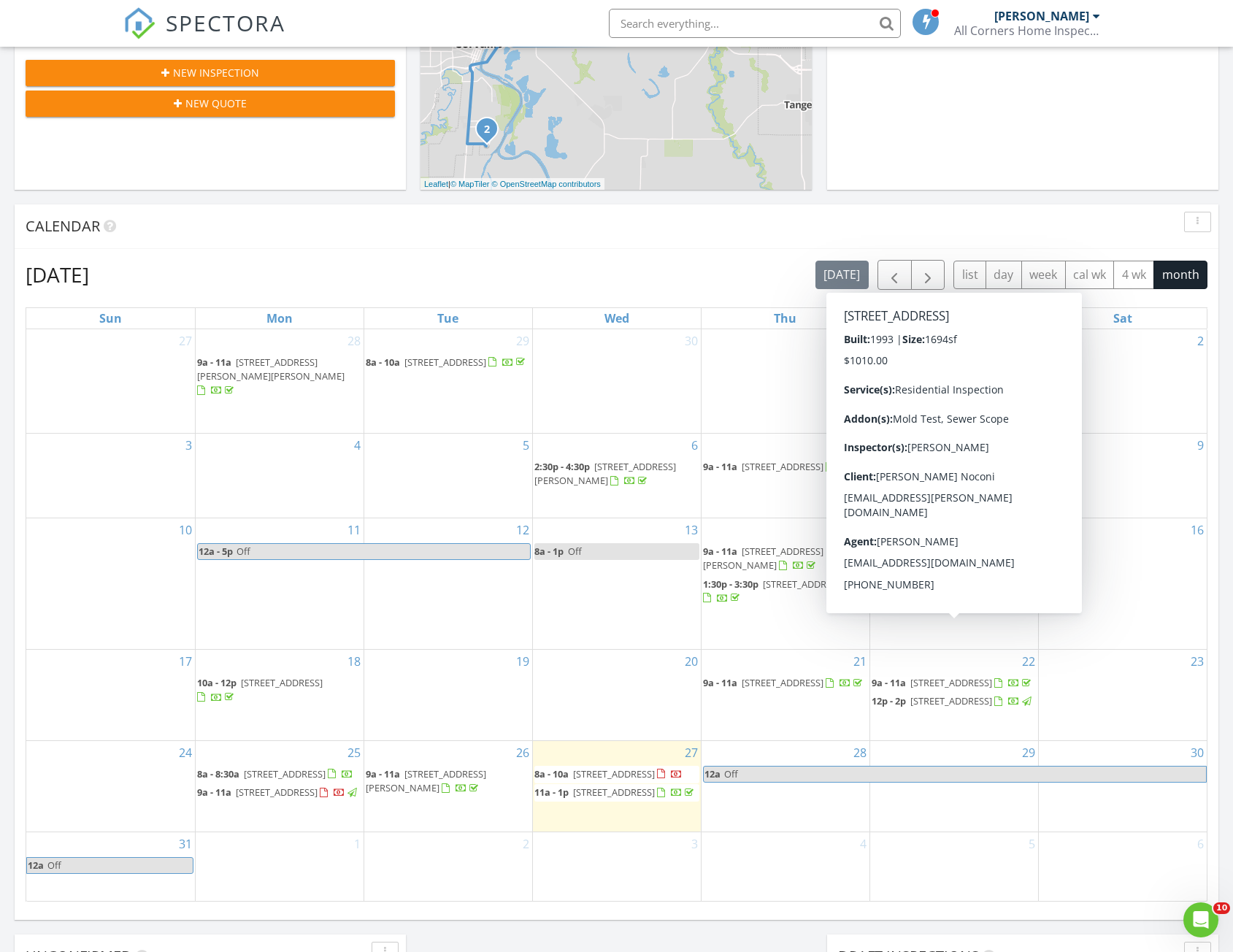
click at [959, 676] on span "[STREET_ADDRESS]" at bounding box center [951, 683] width 82 height 13
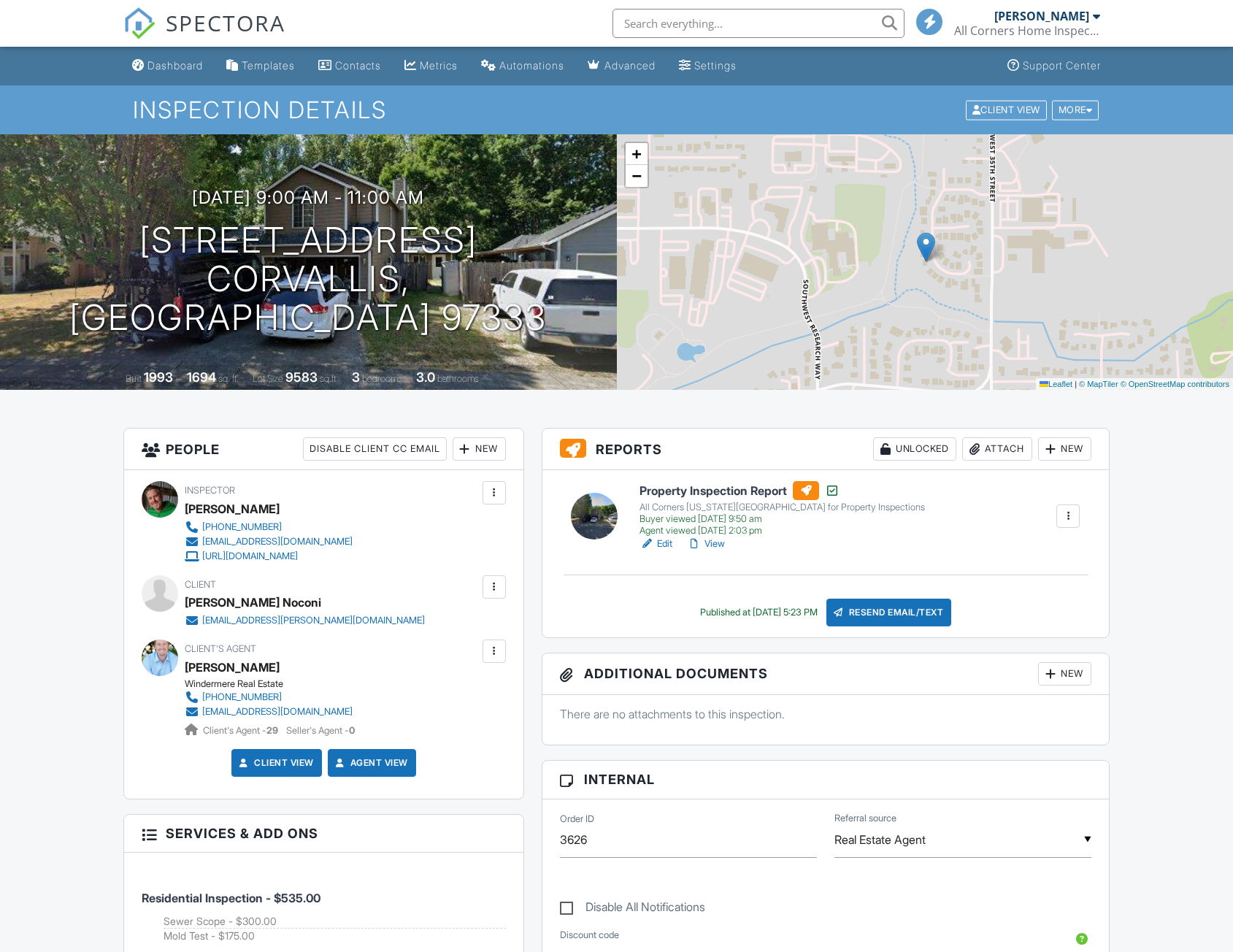
click at [720, 491] on h6 "Property Inspection Report" at bounding box center [782, 491] width 286 height 19
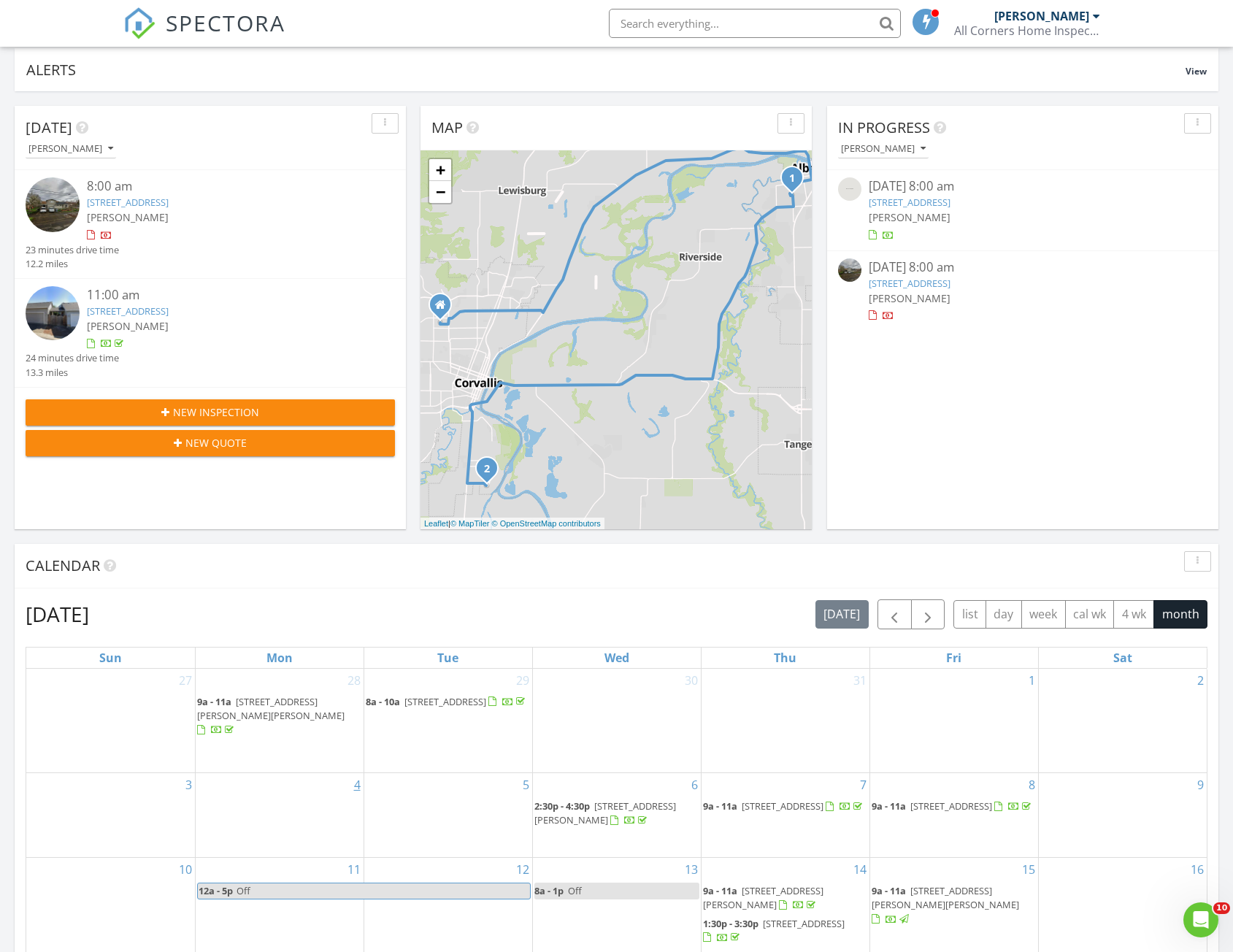
scroll to position [584, 0]
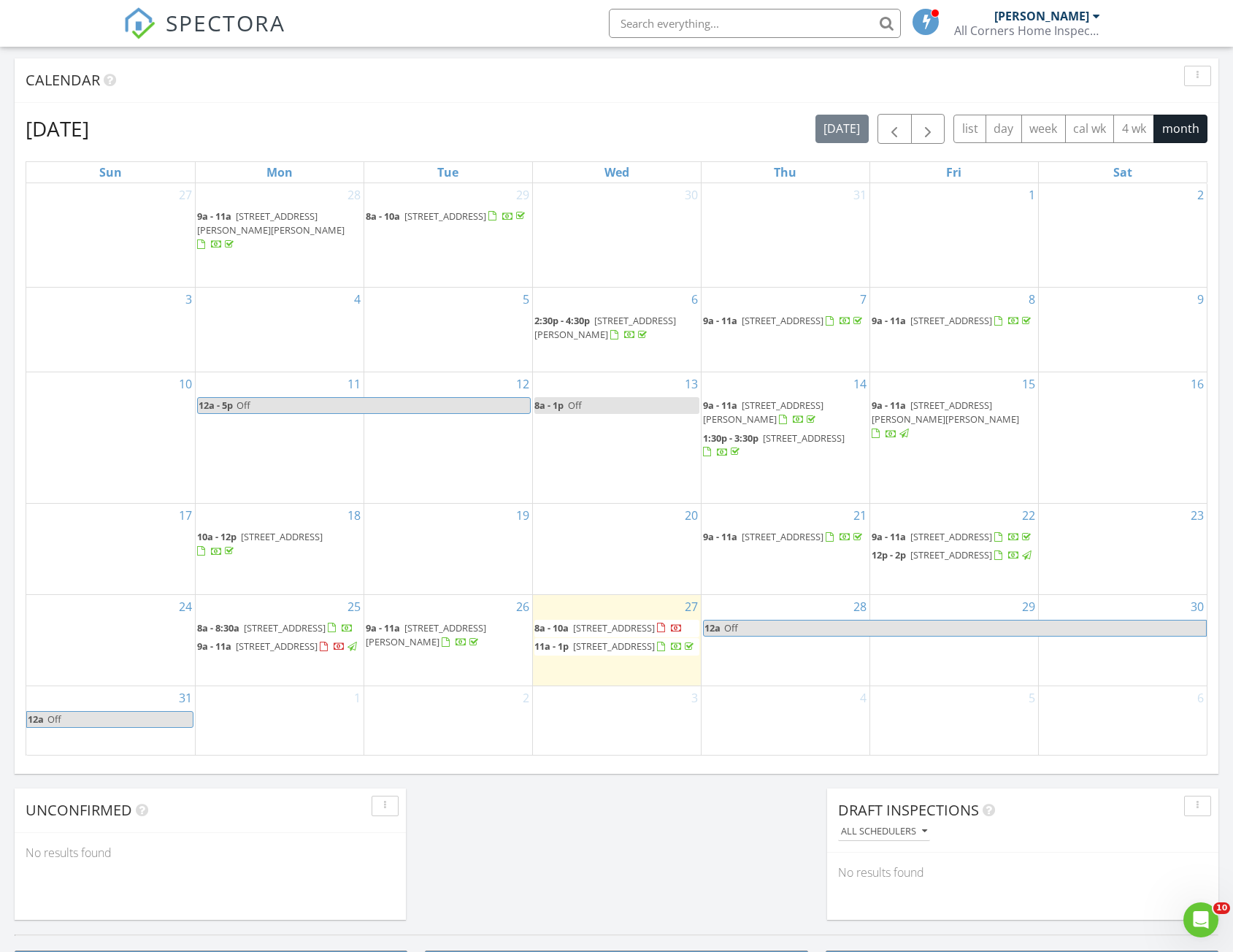
click at [934, 531] on span "[STREET_ADDRESS]" at bounding box center [951, 537] width 82 height 13
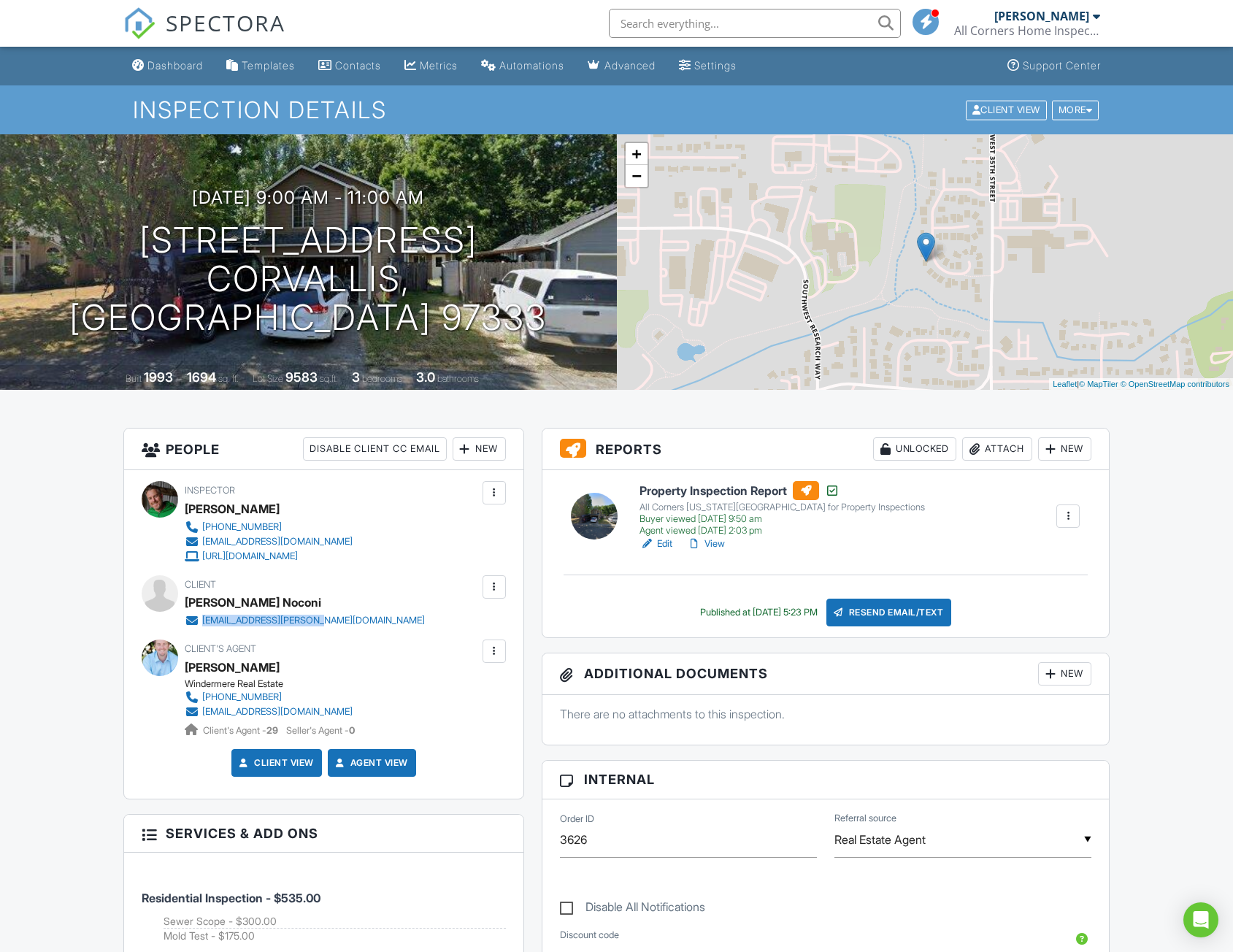
drag, startPoint x: 362, startPoint y: 613, endPoint x: 328, endPoint y: 622, distance: 35.2
click at [328, 622] on div "Client [PERSON_NAME] Noconi [EMAIL_ADDRESS][PERSON_NAME][DOMAIN_NAME]" at bounding box center [340, 601] width 310 height 52
click at [702, 487] on h6 "Property Inspection Report" at bounding box center [782, 491] width 286 height 19
